Goal: Task Accomplishment & Management: Manage account settings

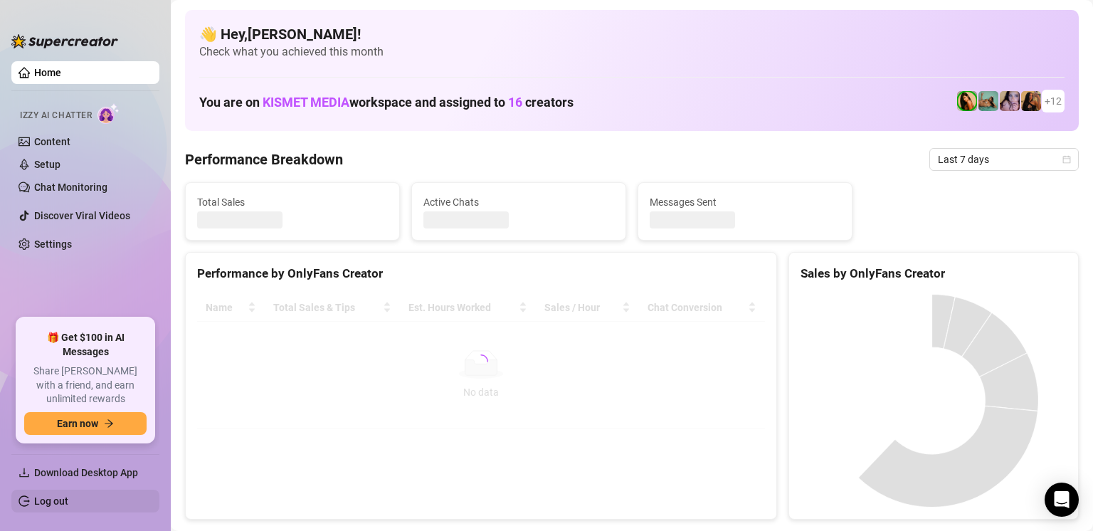
click at [54, 507] on link "Log out" at bounding box center [51, 500] width 34 height 11
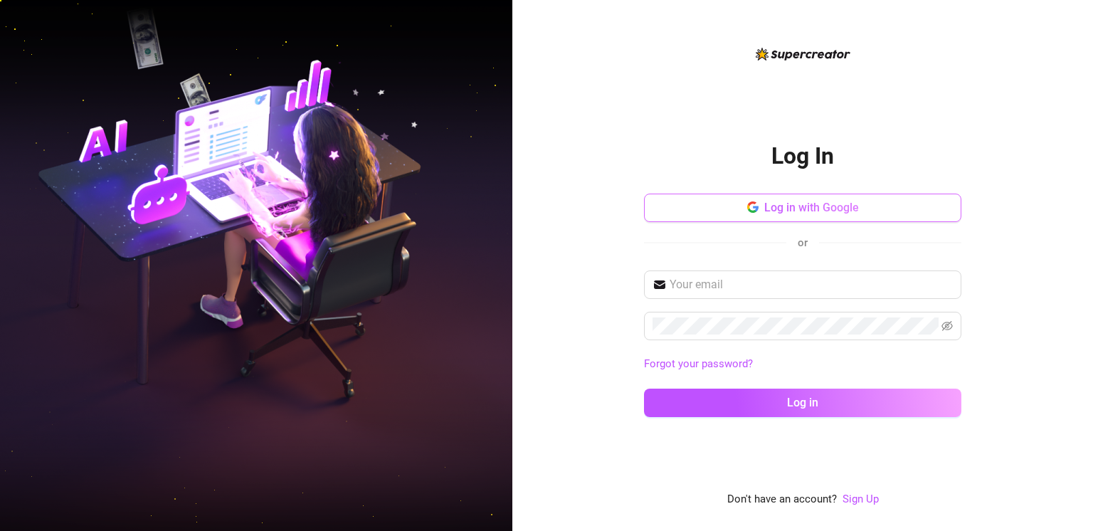
click at [834, 218] on button "Log in with Google" at bounding box center [802, 208] width 317 height 28
